Goal: Find specific page/section: Find specific page/section

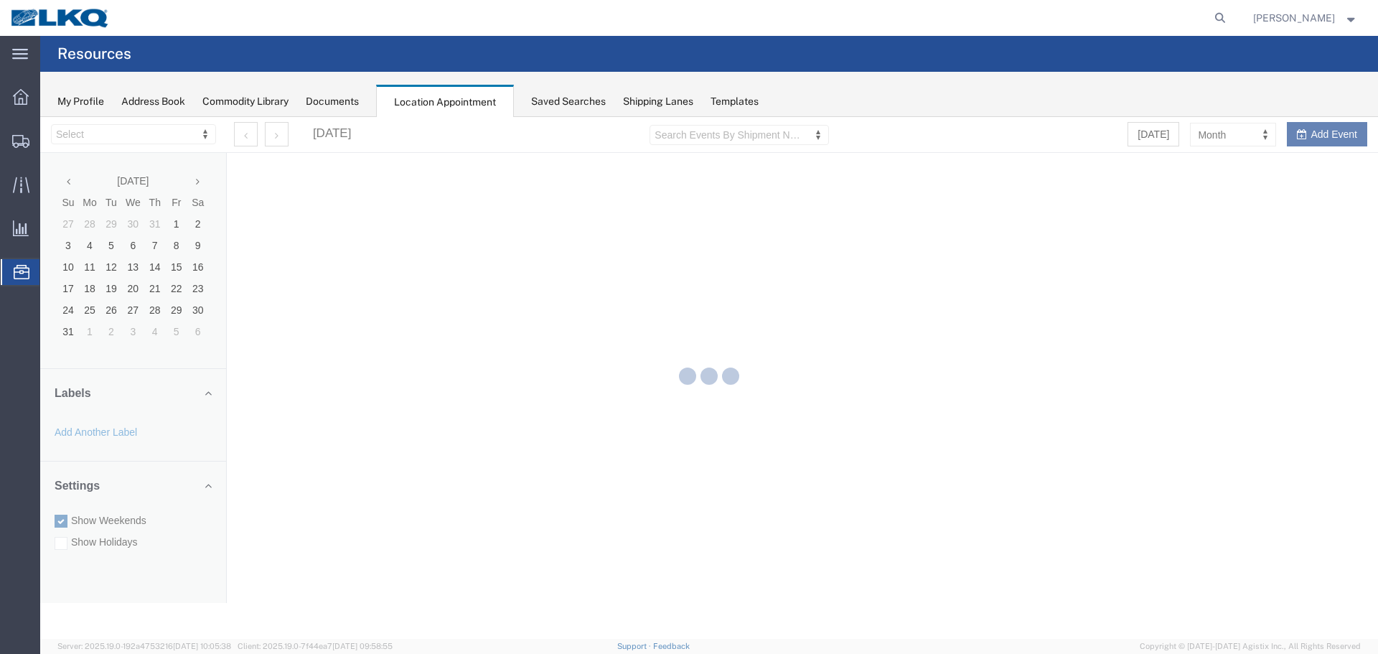
select select "28018"
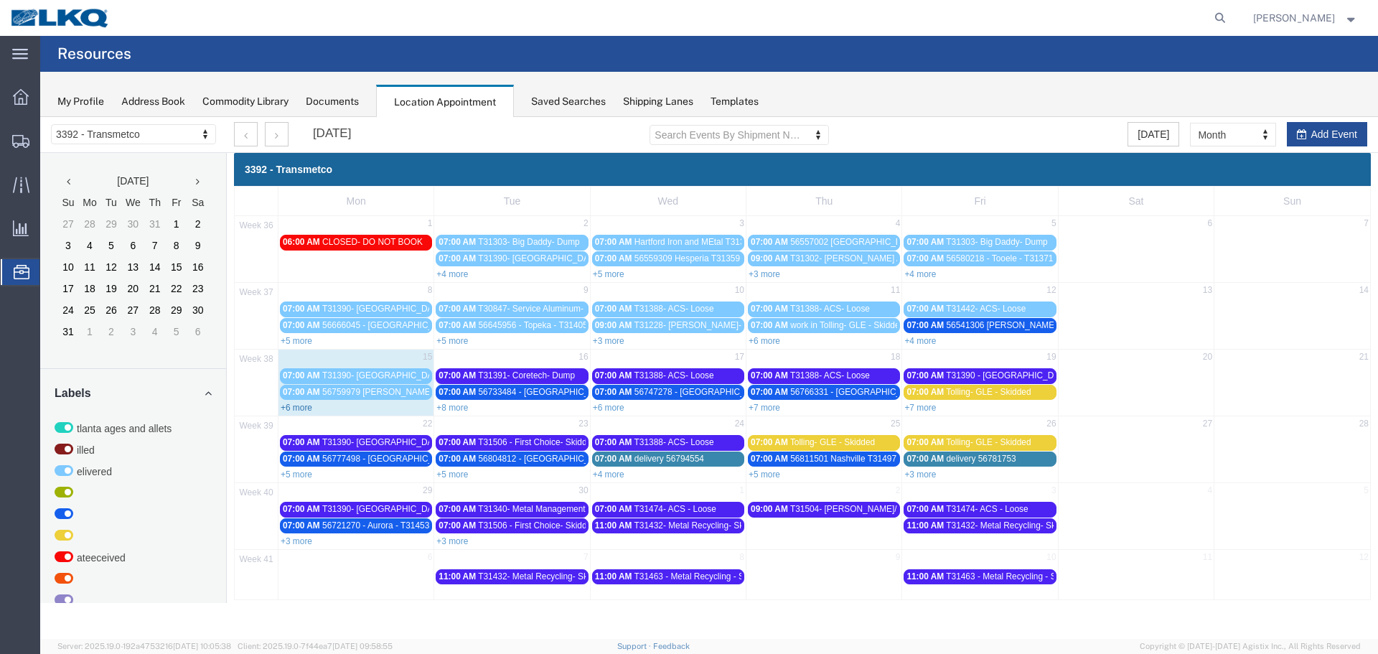
click at [294, 408] on link "+6 more" at bounding box center [297, 408] width 32 height 10
